Goal: Information Seeking & Learning: Learn about a topic

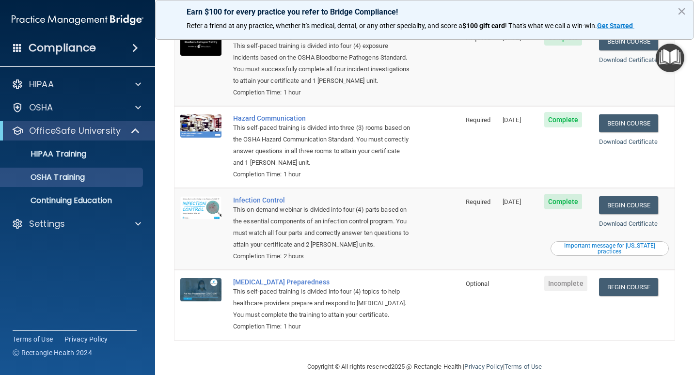
scroll to position [97, 0]
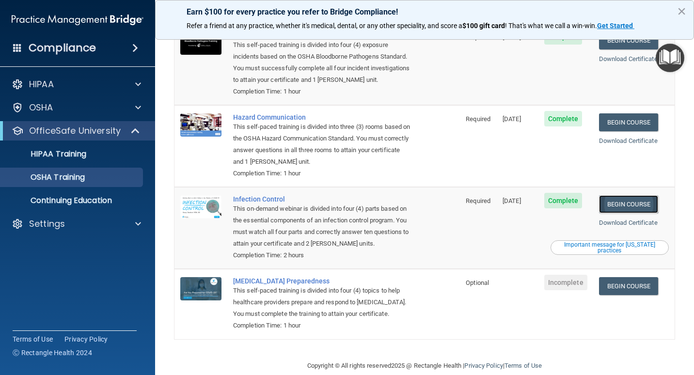
click at [613, 197] on link "Begin Course" at bounding box center [628, 204] width 59 height 18
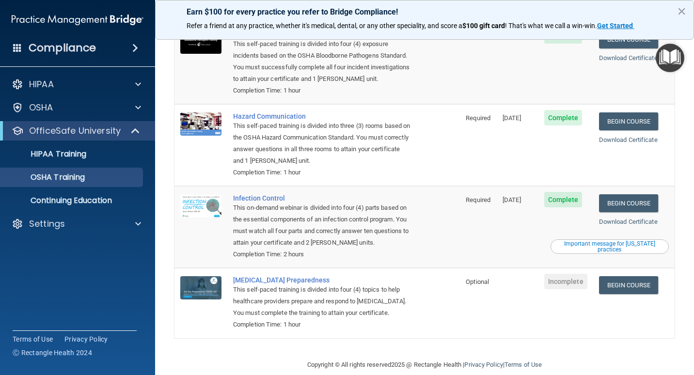
scroll to position [102, 0]
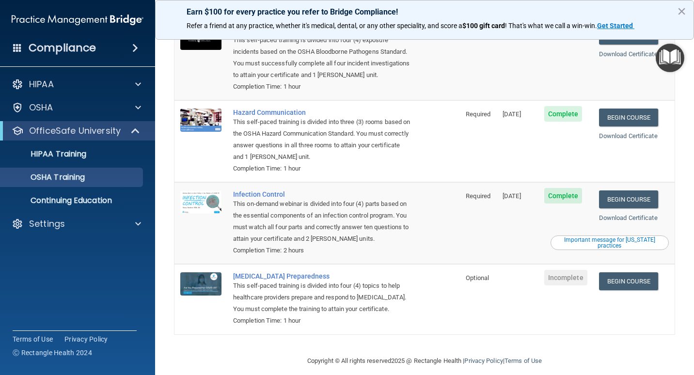
click at [604, 237] on div "Important message for California practices" at bounding box center [609, 243] width 115 height 12
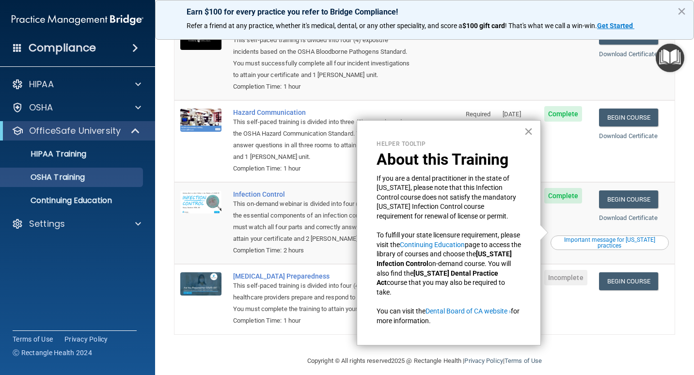
click at [528, 132] on button "×" at bounding box center [528, 132] width 9 height 16
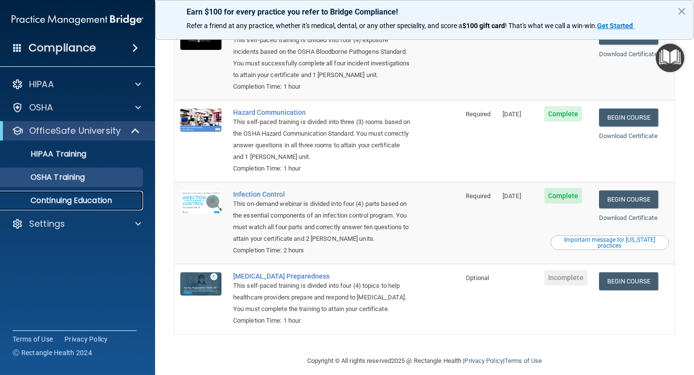
click at [99, 202] on p "Continuing Education" at bounding box center [72, 201] width 132 height 10
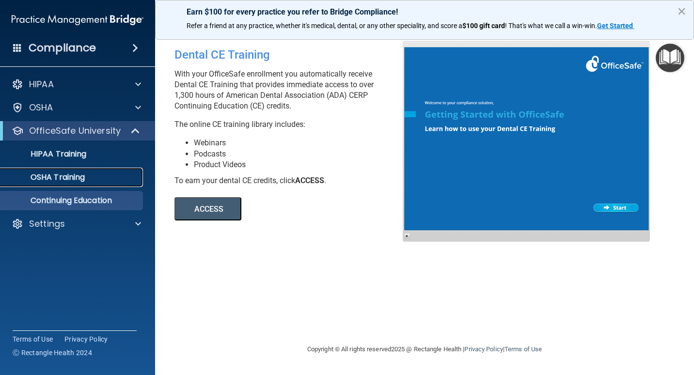
click at [79, 176] on p "OSHA Training" at bounding box center [45, 178] width 79 height 10
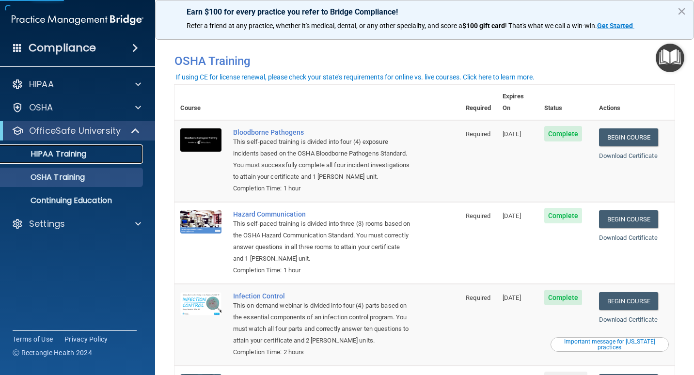
click at [84, 159] on p "HIPAA Training" at bounding box center [46, 154] width 80 height 10
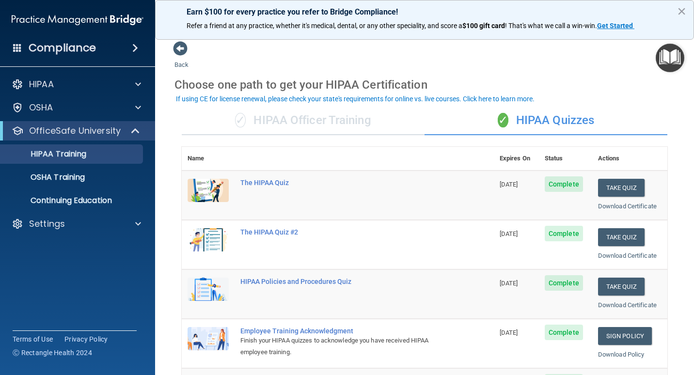
click at [314, 120] on div "✓ HIPAA Officer Training" at bounding box center [303, 120] width 243 height 29
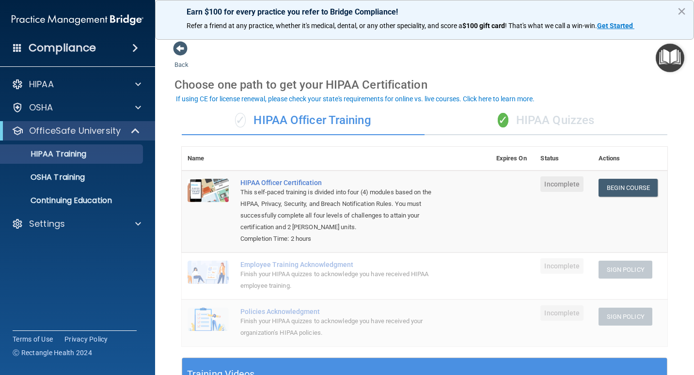
click at [524, 125] on div "✓ HIPAA Quizzes" at bounding box center [546, 120] width 243 height 29
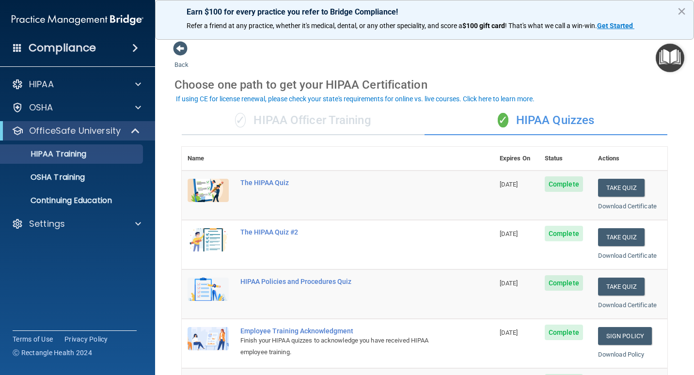
click at [665, 58] on img "Open Resource Center" at bounding box center [670, 58] width 29 height 29
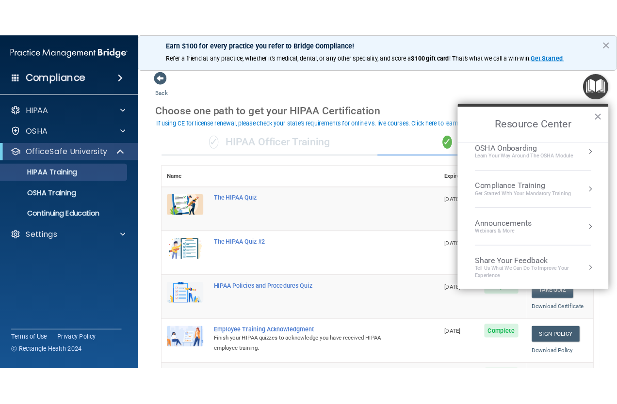
scroll to position [54, 0]
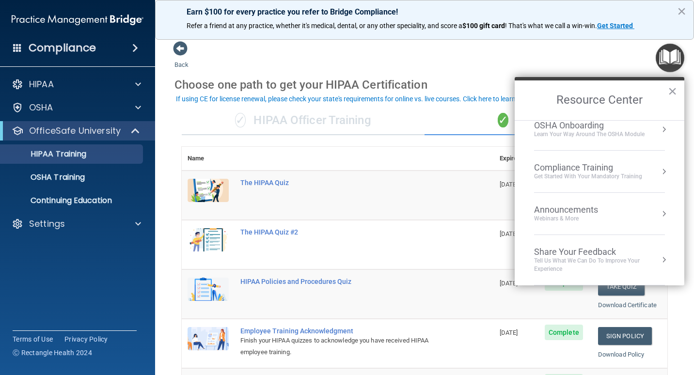
click at [452, 151] on th at bounding box center [364, 159] width 259 height 24
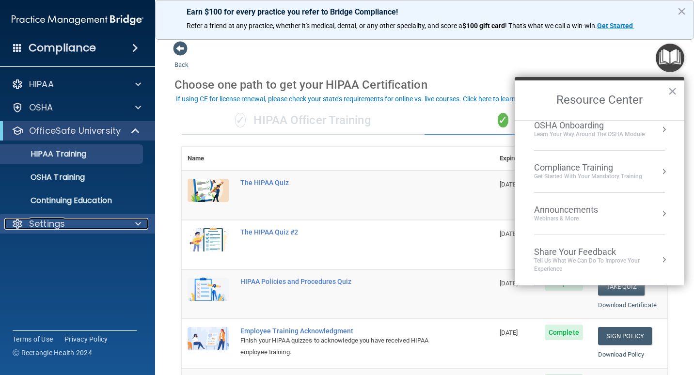
click at [75, 226] on div "Settings" at bounding box center [64, 224] width 120 height 12
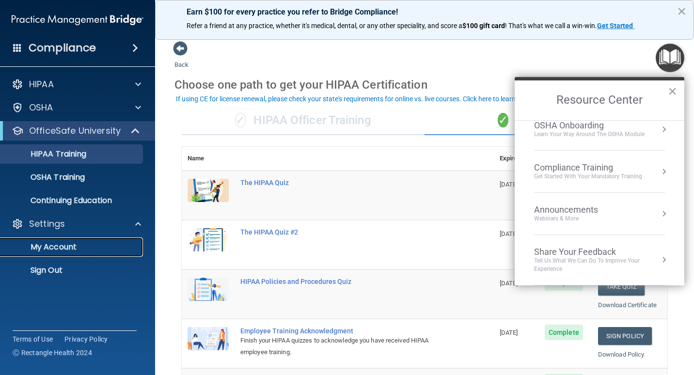
click at [79, 243] on p "My Account" at bounding box center [72, 247] width 132 height 10
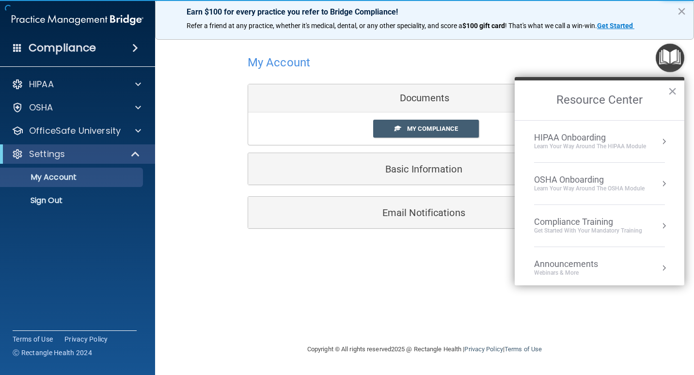
click at [678, 94] on h2 "Resource Center" at bounding box center [600, 100] width 170 height 40
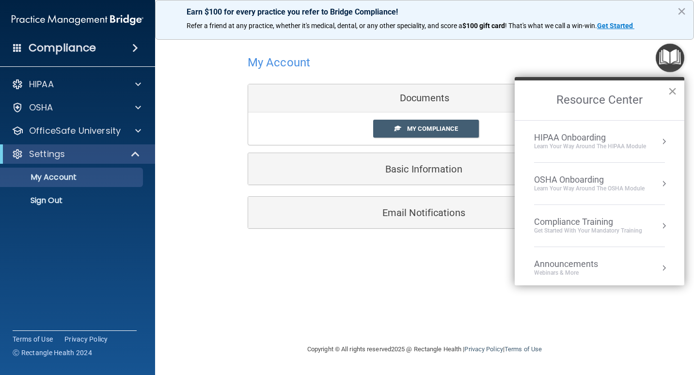
click at [675, 89] on button "×" at bounding box center [672, 91] width 9 height 16
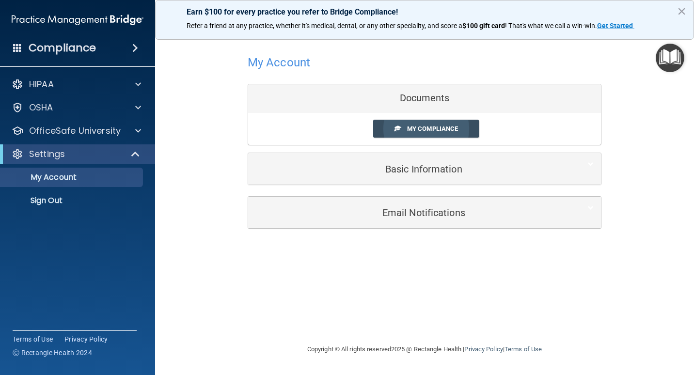
click at [443, 128] on span "My Compliance" at bounding box center [432, 128] width 51 height 7
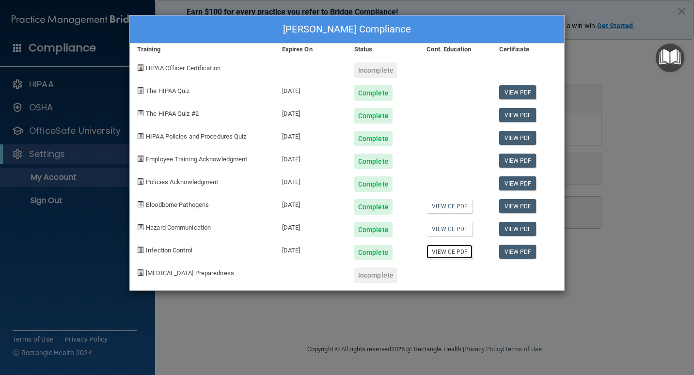
click at [448, 253] on link "View CE PDF" at bounding box center [450, 252] width 46 height 14
click at [433, 228] on link "View CE PDF" at bounding box center [450, 229] width 46 height 14
click at [448, 203] on link "View CE PDF" at bounding box center [450, 206] width 46 height 14
click at [444, 209] on link "View CE PDF" at bounding box center [450, 206] width 46 height 14
click at [504, 186] on link "View PDF" at bounding box center [517, 184] width 37 height 14
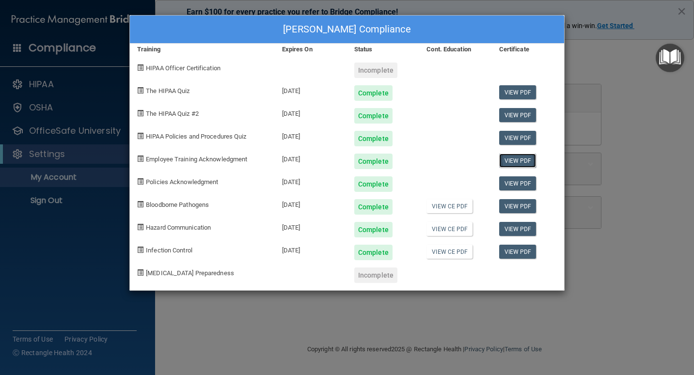
click at [514, 161] on link "View PDF" at bounding box center [517, 161] width 37 height 14
click at [520, 138] on link "View PDF" at bounding box center [517, 138] width 37 height 14
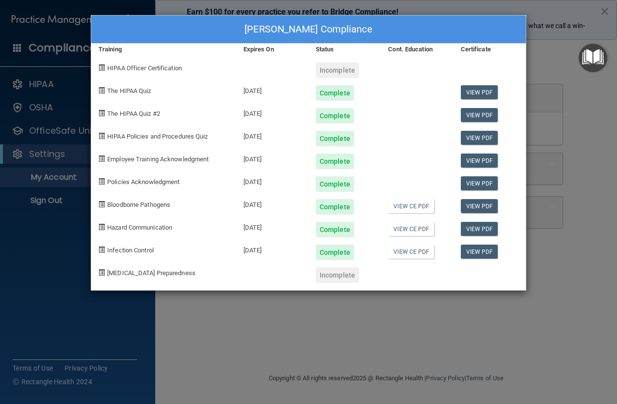
click at [566, 163] on div "Bradley Gammon's Compliance Training Expires On Status Cont. Education Certific…" at bounding box center [308, 202] width 617 height 404
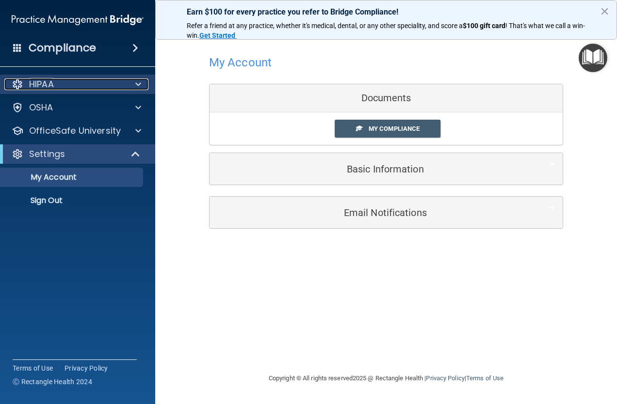
click at [141, 86] on div at bounding box center [137, 85] width 24 height 12
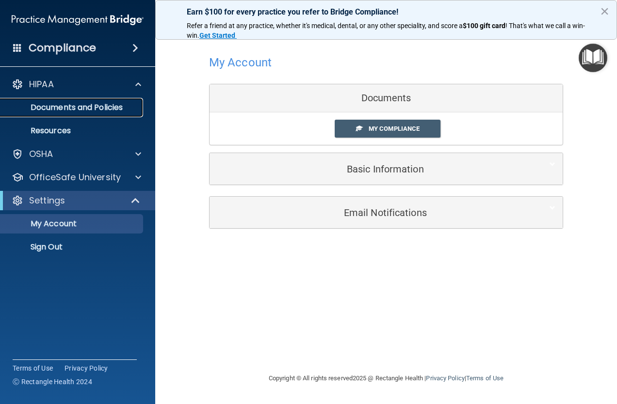
click at [112, 109] on p "Documents and Policies" at bounding box center [72, 108] width 132 height 10
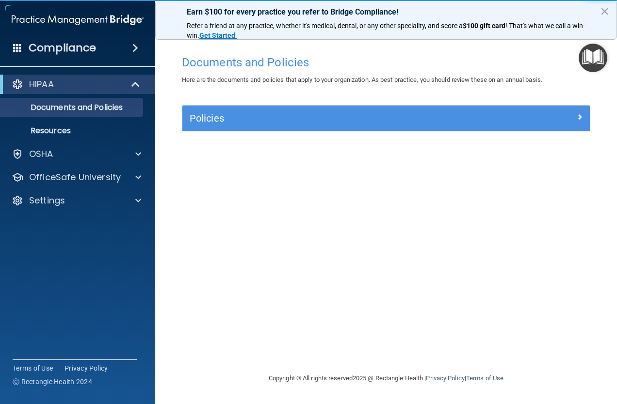
click at [259, 127] on div "Policies" at bounding box center [385, 118] width 407 height 25
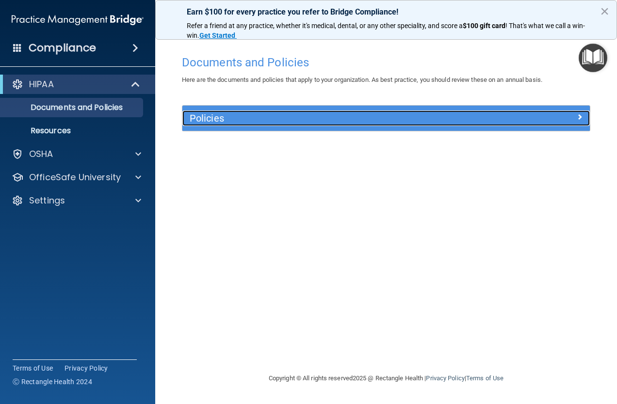
click at [262, 123] on h5 "Policies" at bounding box center [335, 118] width 291 height 11
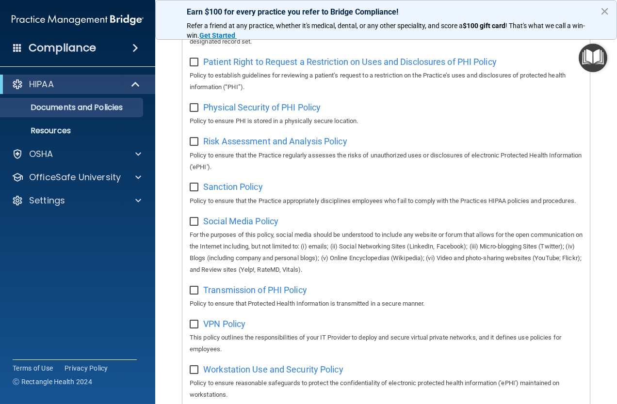
scroll to position [630, 0]
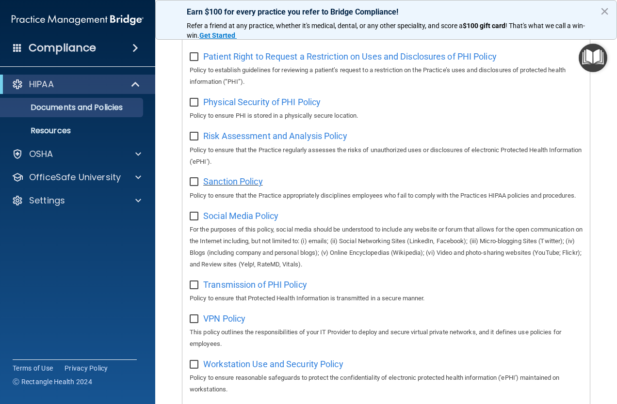
click at [243, 187] on span "Sanction Policy" at bounding box center [233, 182] width 60 height 10
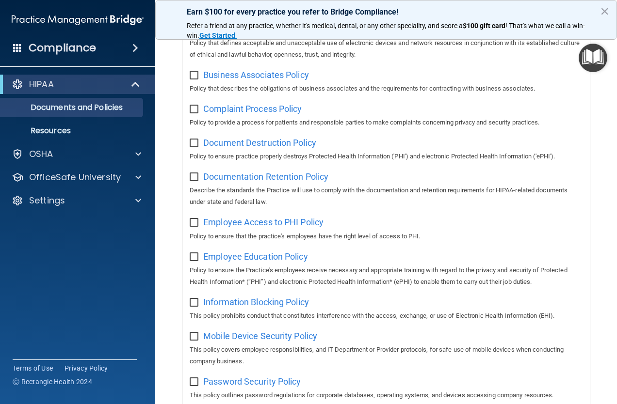
scroll to position [0, 0]
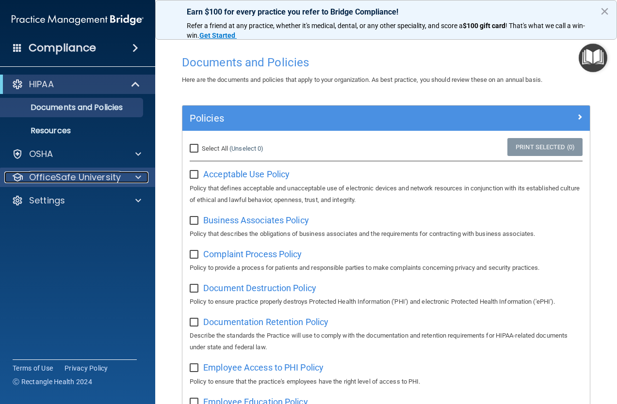
click at [135, 180] on span at bounding box center [138, 178] width 6 height 12
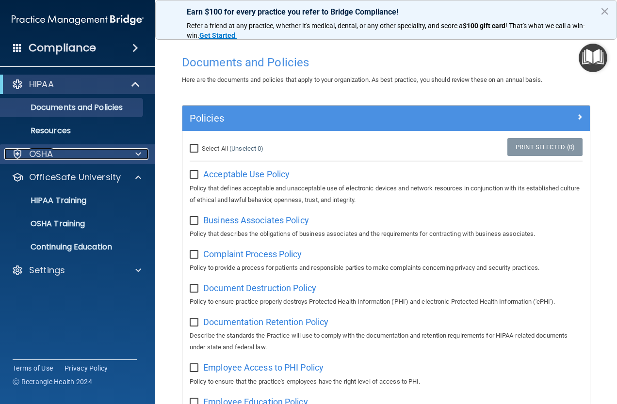
click at [145, 158] on div at bounding box center [137, 154] width 24 height 12
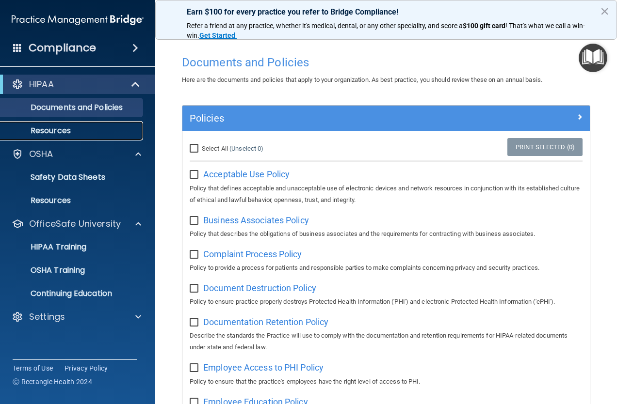
click at [92, 138] on link "Resources" at bounding box center [66, 130] width 153 height 19
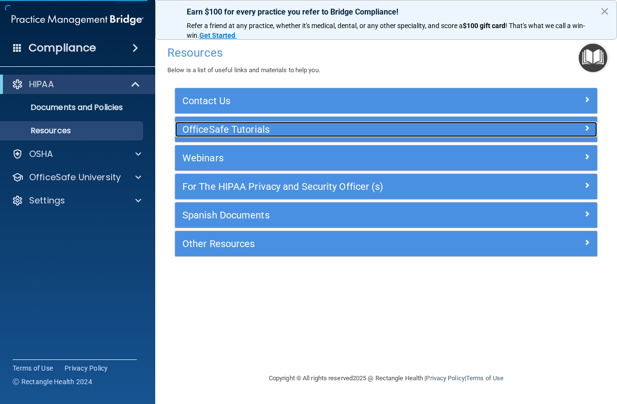
click at [257, 130] on h5 "OfficeSafe Tutorials" at bounding box center [333, 129] width 302 height 11
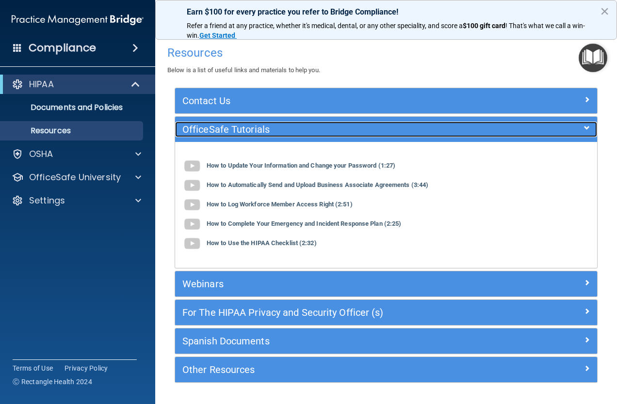
click at [257, 130] on h5 "OfficeSafe Tutorials" at bounding box center [333, 129] width 302 height 11
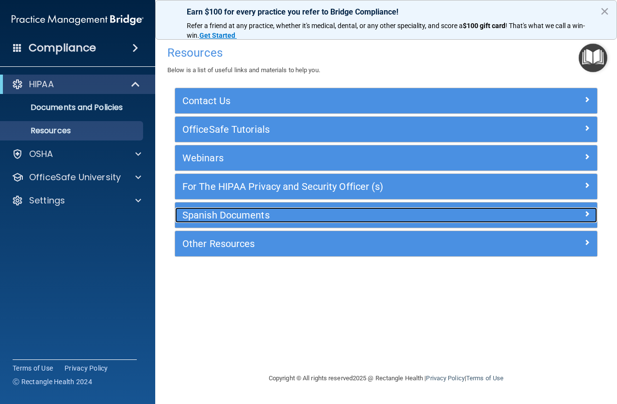
click at [232, 209] on div "Spanish Documents" at bounding box center [333, 216] width 317 height 16
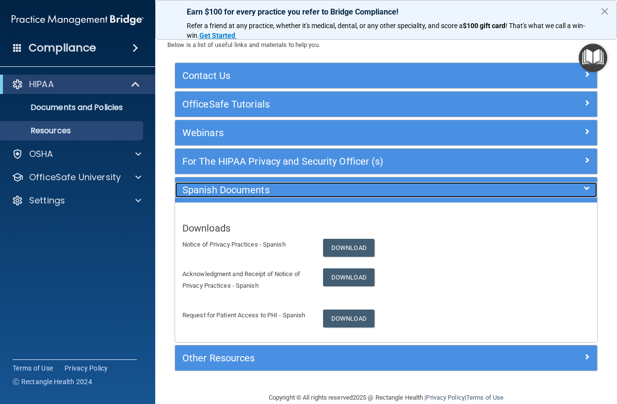
scroll to position [48, 0]
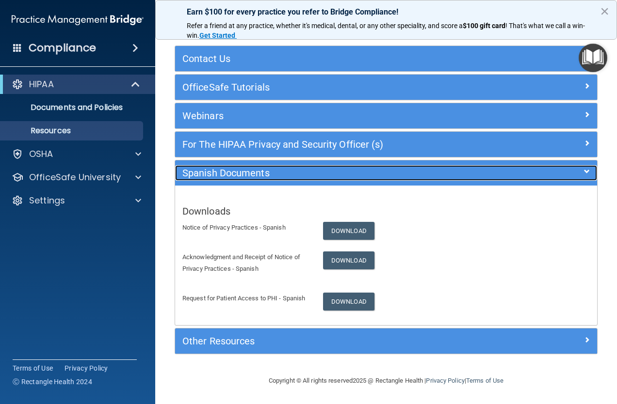
click at [240, 169] on h5 "Spanish Documents" at bounding box center [333, 173] width 302 height 11
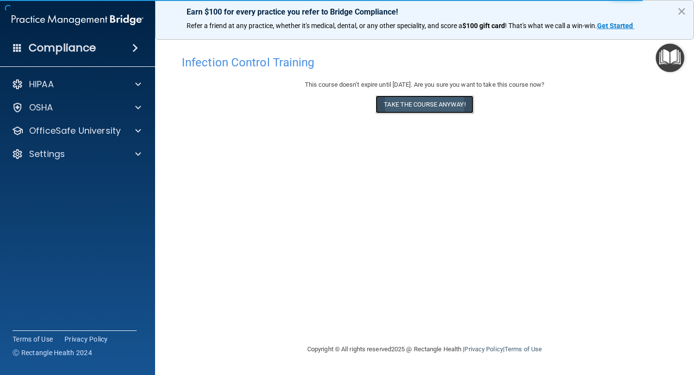
click at [427, 110] on button "Take the course anyway!" at bounding box center [424, 105] width 97 height 18
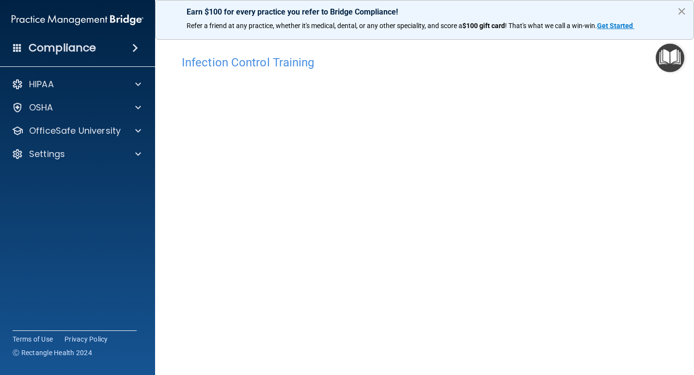
click at [687, 13] on button "×" at bounding box center [681, 11] width 9 height 16
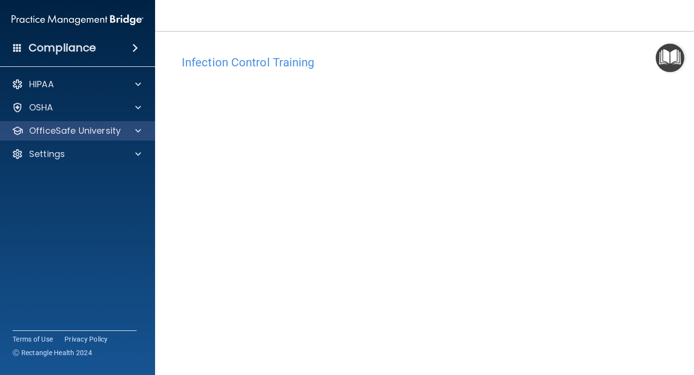
click at [127, 137] on div "OfficeSafe University" at bounding box center [78, 130] width 156 height 19
click at [128, 128] on div at bounding box center [137, 131] width 24 height 12
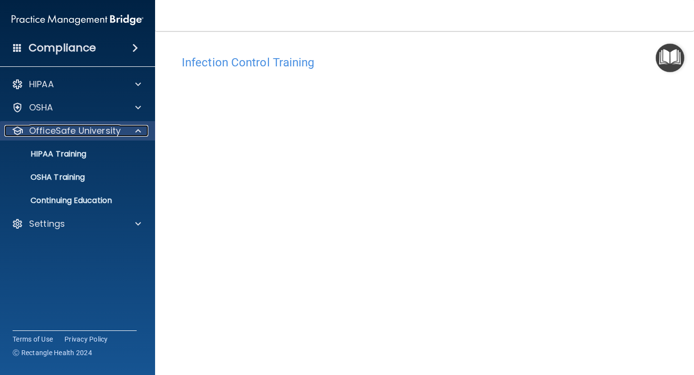
click at [128, 128] on div at bounding box center [137, 131] width 24 height 12
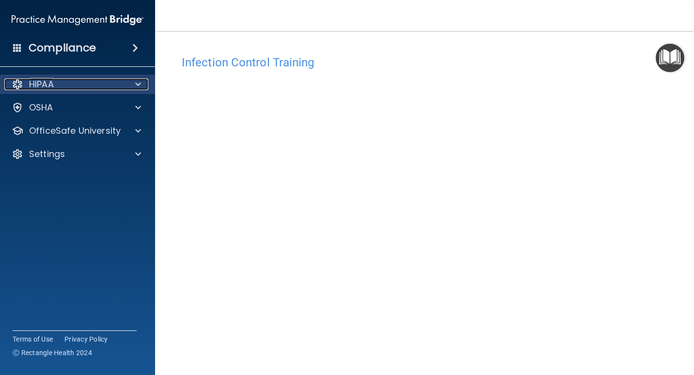
click at [135, 81] on span at bounding box center [138, 85] width 6 height 12
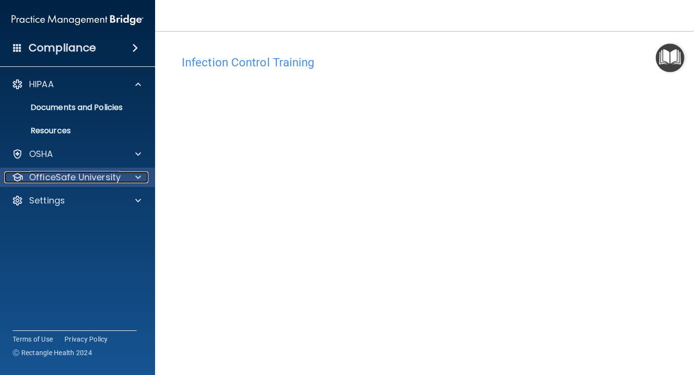
click at [131, 176] on div at bounding box center [137, 178] width 24 height 12
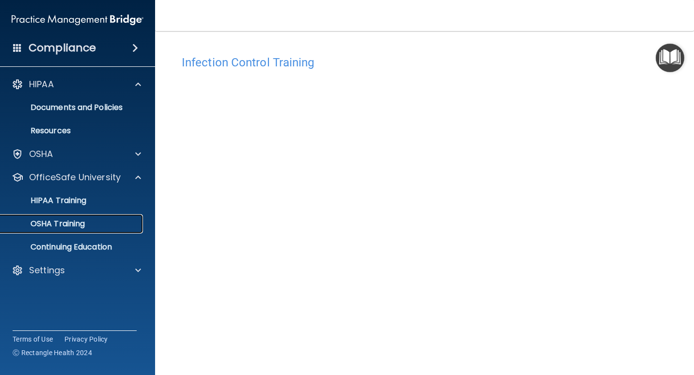
click at [93, 227] on div "OSHA Training" at bounding box center [72, 224] width 132 height 10
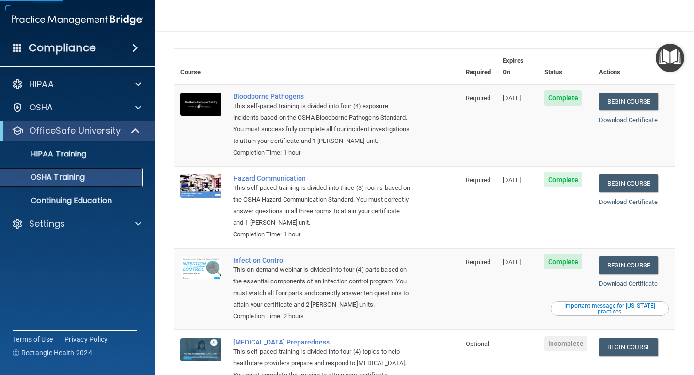
scroll to position [102, 0]
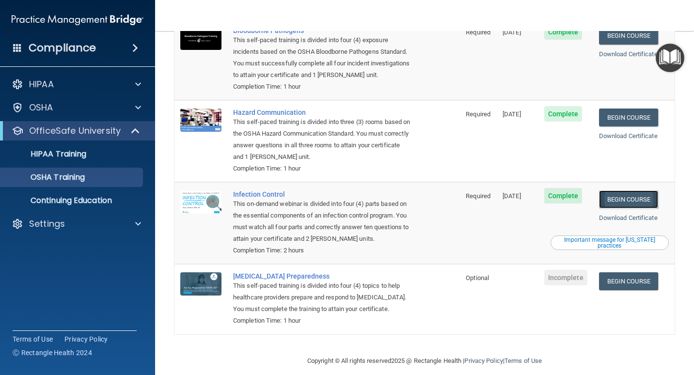
click at [623, 192] on link "Begin Course" at bounding box center [628, 200] width 59 height 18
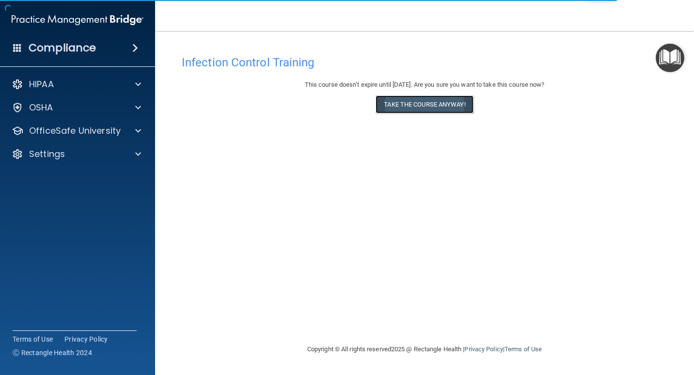
click at [418, 109] on button "Take the course anyway!" at bounding box center [424, 105] width 97 height 18
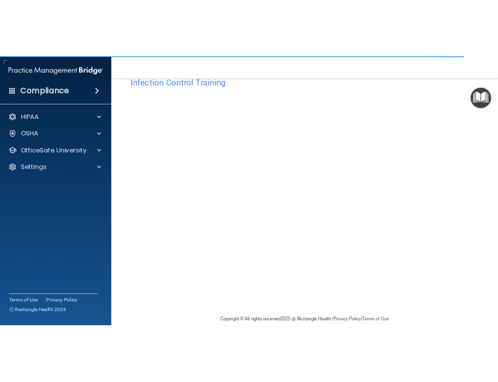
scroll to position [40, 0]
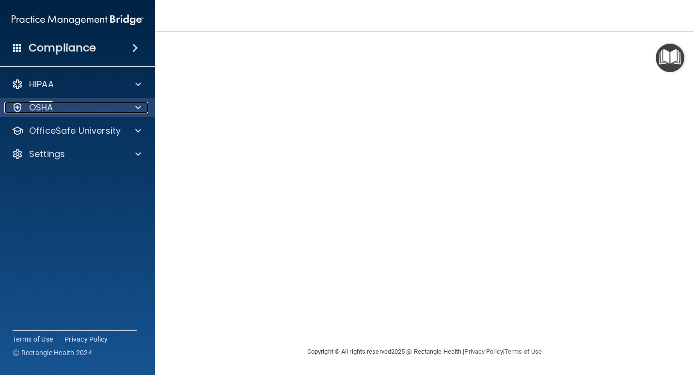
click at [127, 109] on div at bounding box center [137, 108] width 24 height 12
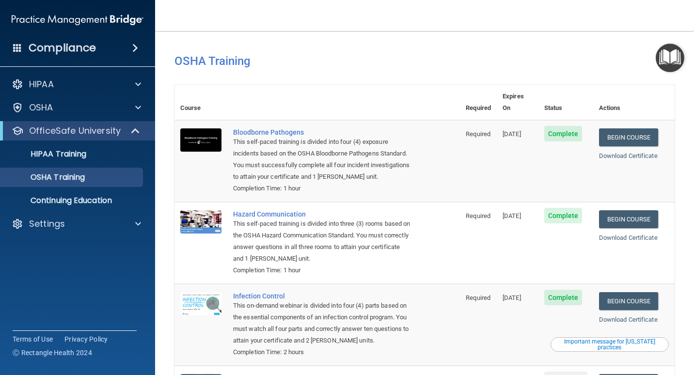
scroll to position [102, 0]
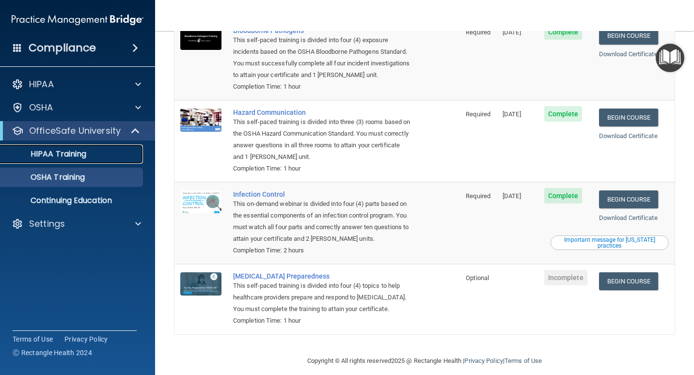
click at [83, 148] on link "HIPAA Training" at bounding box center [66, 154] width 153 height 19
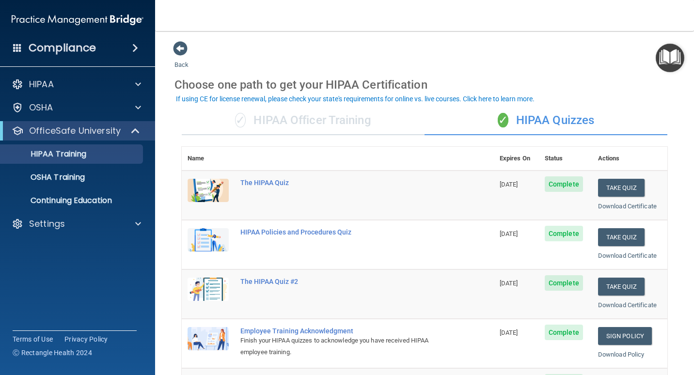
click at [331, 121] on div "✓ HIPAA Officer Training" at bounding box center [303, 120] width 243 height 29
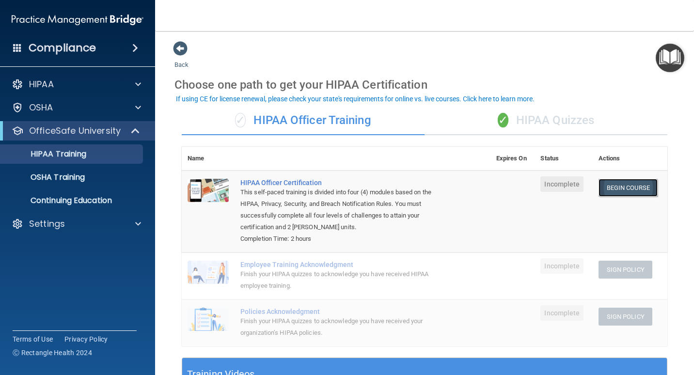
click at [625, 191] on link "Begin Course" at bounding box center [628, 188] width 59 height 18
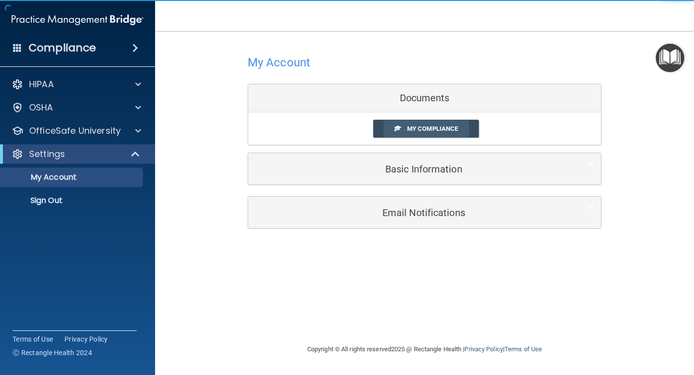
click at [412, 137] on link "My Compliance" at bounding box center [426, 129] width 106 height 18
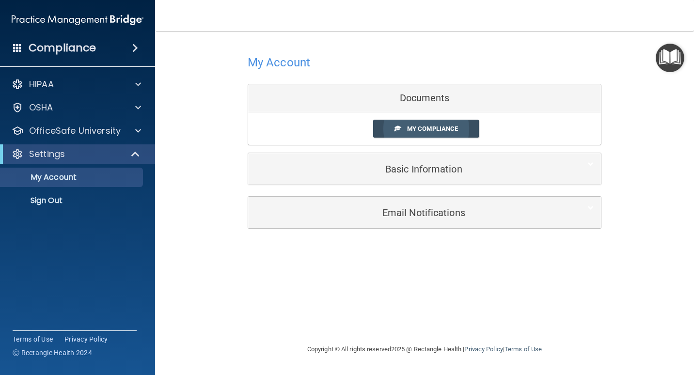
click at [433, 124] on body "Compliance HIPAA Documents and Policies Report an Incident Business Associates …" at bounding box center [347, 187] width 694 height 375
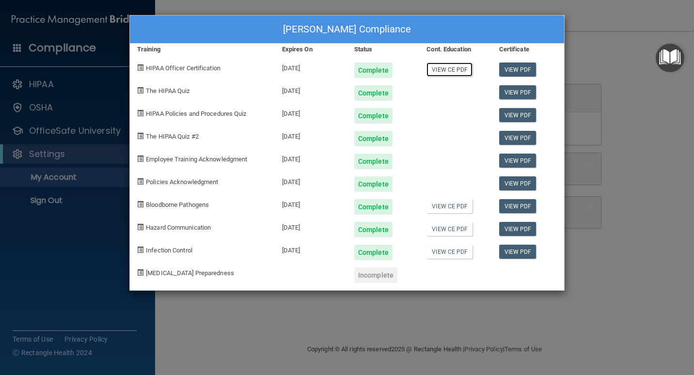
click at [462, 66] on link "View CE PDF" at bounding box center [450, 70] width 46 height 14
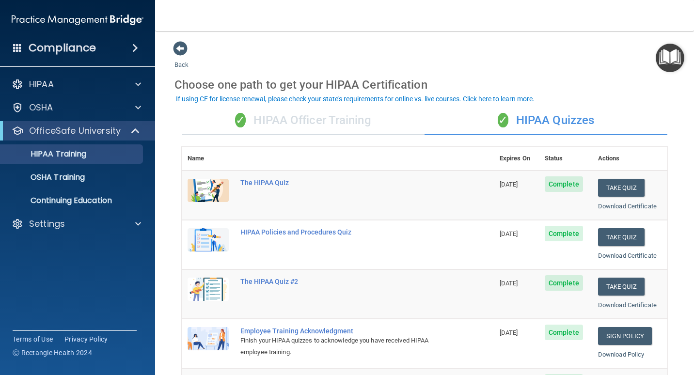
click at [320, 126] on div "✓ HIPAA Officer Training" at bounding box center [303, 120] width 243 height 29
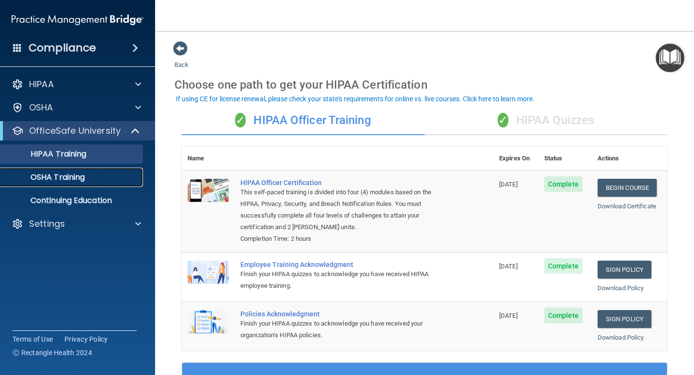
click at [47, 183] on link "OSHA Training" at bounding box center [66, 177] width 153 height 19
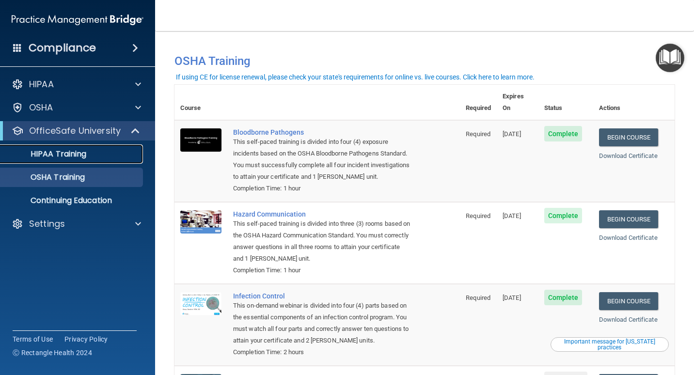
click at [78, 154] on p "HIPAA Training" at bounding box center [46, 154] width 80 height 10
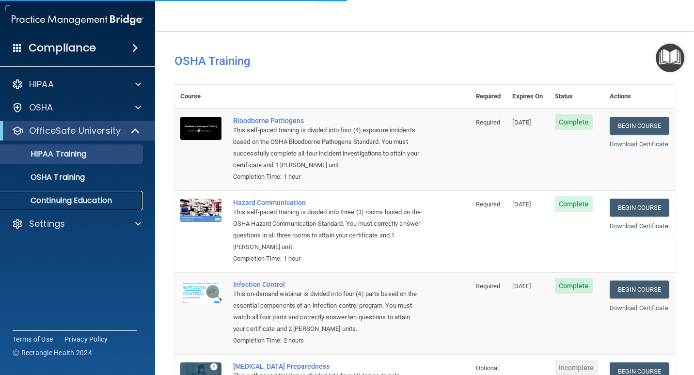
click at [76, 207] on link "Continuing Education" at bounding box center [66, 200] width 153 height 19
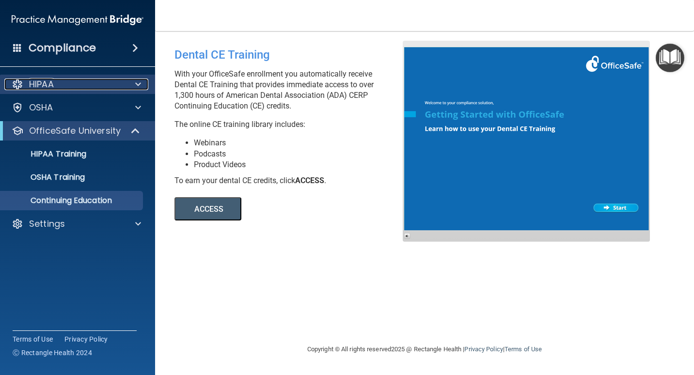
click at [48, 88] on p "HIPAA" at bounding box center [41, 85] width 25 height 12
